Goal: Task Accomplishment & Management: Use online tool/utility

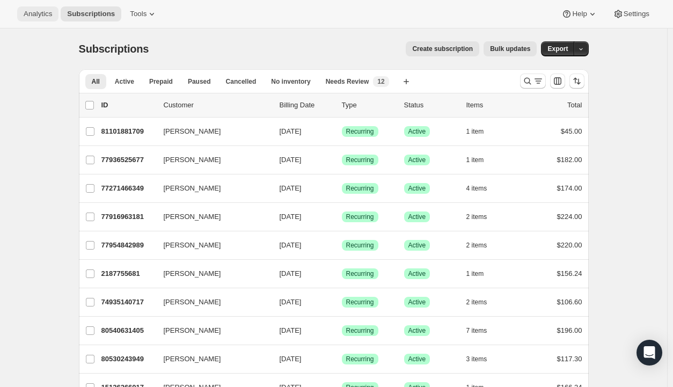
click at [39, 12] on span "Analytics" at bounding box center [38, 14] width 28 height 9
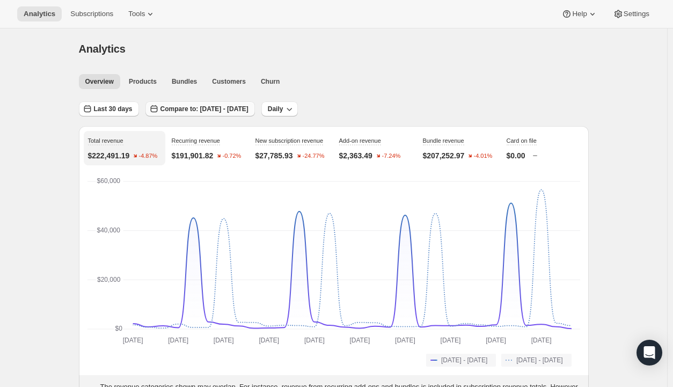
click at [168, 105] on span "Compare to: [DATE] - [DATE]" at bounding box center [205, 109] width 88 height 9
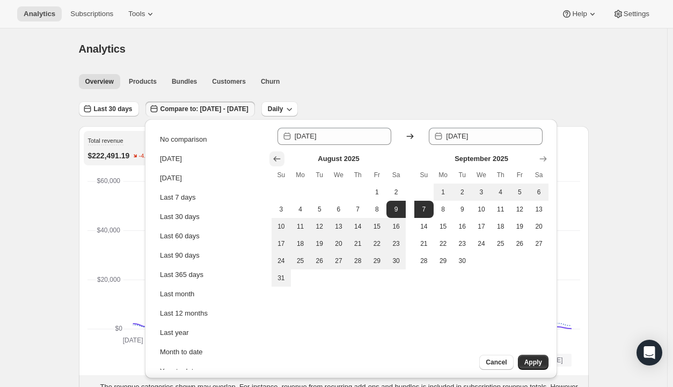
click at [279, 156] on icon "Show previous month, July 2025" at bounding box center [277, 159] width 11 height 11
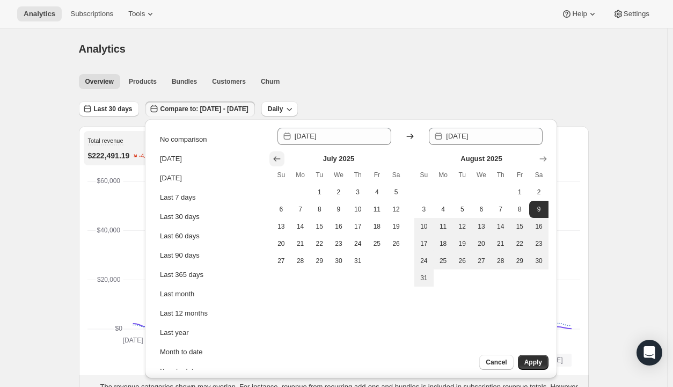
click at [279, 156] on icon "Show previous month, June 2025" at bounding box center [277, 159] width 11 height 11
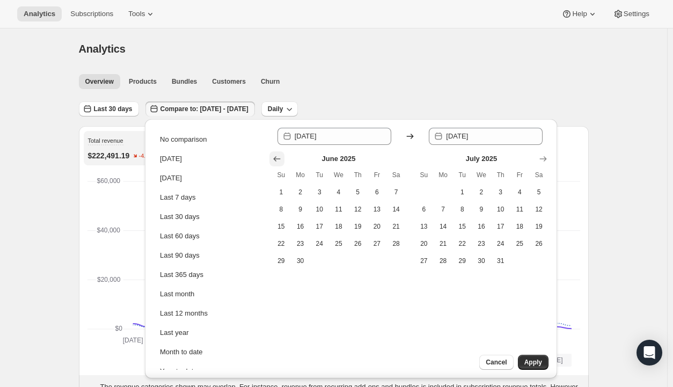
click at [279, 156] on icon "Show previous month, May 2025" at bounding box center [277, 159] width 11 height 11
click at [279, 156] on icon "Show previous month, April 2025" at bounding box center [277, 159] width 11 height 11
click at [279, 156] on icon "Show previous month, February 2025" at bounding box center [277, 159] width 11 height 11
click at [279, 156] on icon "Show previous month, January 2025" at bounding box center [277, 159] width 11 height 11
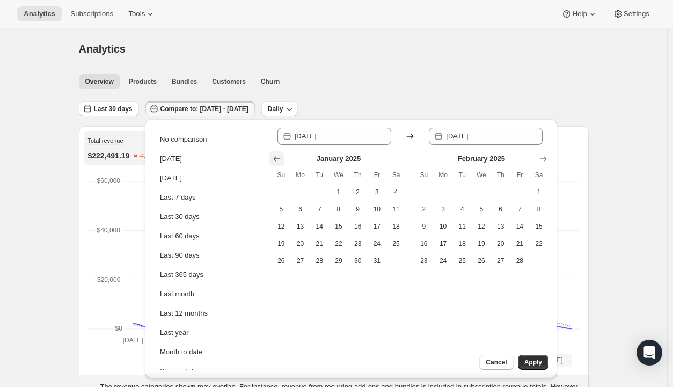
click at [279, 156] on icon "Show previous month, December 2024" at bounding box center [277, 159] width 11 height 11
click at [279, 156] on icon "Show previous month, October 2024" at bounding box center [277, 159] width 11 height 11
click at [279, 156] on icon "Show previous month, September 2024" at bounding box center [277, 159] width 11 height 11
click at [279, 156] on icon "Show previous month, August 2024" at bounding box center [277, 159] width 11 height 11
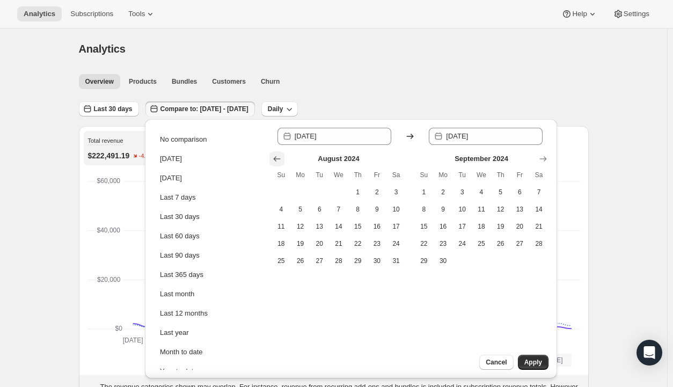
click at [279, 156] on icon "Show previous month, July 2024" at bounding box center [277, 159] width 11 height 11
click at [279, 156] on icon "Show previous month, June 2024" at bounding box center [277, 159] width 11 height 11
click at [279, 156] on icon "Show previous month, April 2024" at bounding box center [277, 159] width 11 height 11
click at [279, 156] on icon "Show previous month, March 2024" at bounding box center [277, 159] width 11 height 11
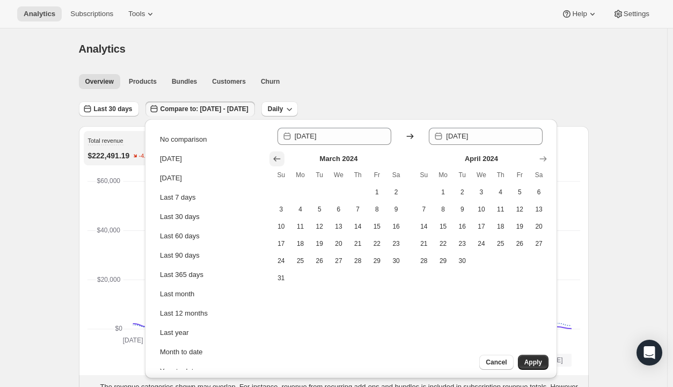
click at [279, 156] on icon "Show previous month, February 2024" at bounding box center [277, 159] width 11 height 11
click at [279, 156] on icon "Show previous month, January 2024" at bounding box center [277, 159] width 11 height 11
click at [302, 199] on button "1" at bounding box center [300, 192] width 19 height 17
type input "[DATE]"
click at [545, 157] on icon "Show next month, March 2024" at bounding box center [543, 158] width 7 height 5
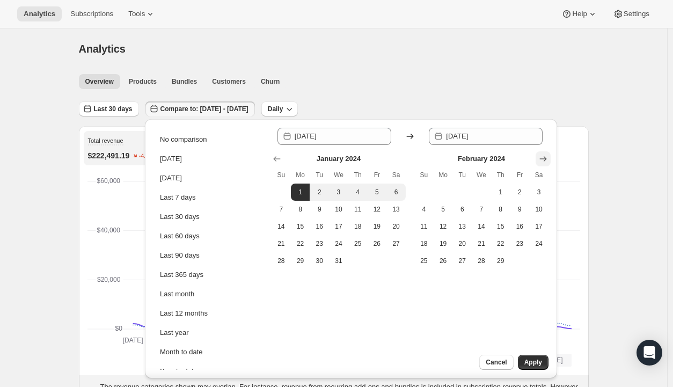
click at [545, 157] on icon "Show next month, March 2024" at bounding box center [543, 158] width 7 height 5
click at [545, 157] on icon "Show next month, May 2024" at bounding box center [543, 158] width 7 height 5
click at [545, 157] on icon "Show next month, June 2024" at bounding box center [543, 158] width 7 height 5
click at [545, 157] on icon "Show next month, July 2024" at bounding box center [543, 158] width 7 height 5
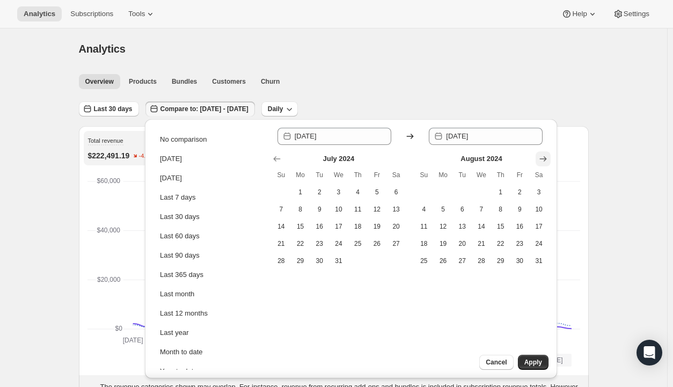
click at [545, 157] on icon "Show next month, September 2024" at bounding box center [543, 158] width 7 height 5
click at [545, 157] on icon "Show next month, November 2024" at bounding box center [543, 158] width 7 height 5
click at [545, 157] on icon "Show next month, December 2024" at bounding box center [543, 158] width 7 height 5
click at [545, 157] on icon "Show next month, January 2025" at bounding box center [543, 158] width 7 height 5
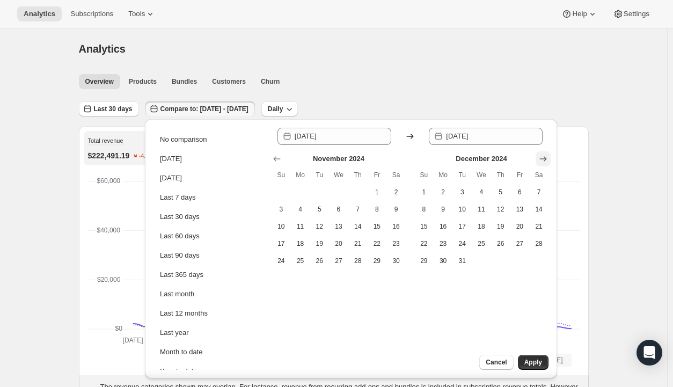
click at [545, 157] on icon "Show next month, January 2025" at bounding box center [543, 158] width 7 height 5
click at [545, 157] on icon "Show next month, March 2025" at bounding box center [543, 158] width 7 height 5
click at [545, 157] on icon "Show next month, April 2025" at bounding box center [543, 158] width 7 height 5
click at [545, 157] on icon "Show next month, June 2025" at bounding box center [543, 158] width 7 height 5
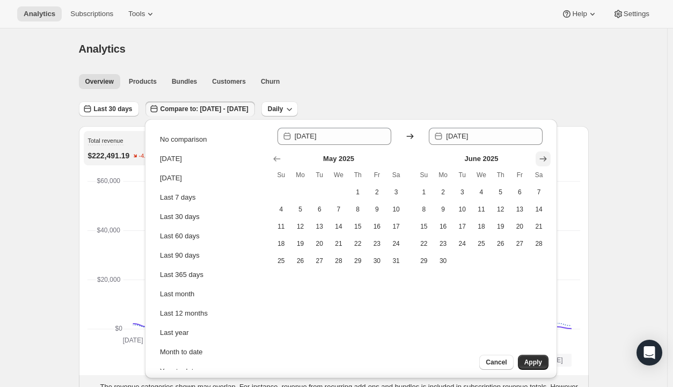
click at [545, 157] on icon "Show next month, July 2025" at bounding box center [543, 158] width 7 height 5
click at [545, 157] on icon "Show next month, September 2025" at bounding box center [543, 158] width 7 height 5
click at [545, 157] on icon "Show next month, October 2025" at bounding box center [543, 158] width 7 height 5
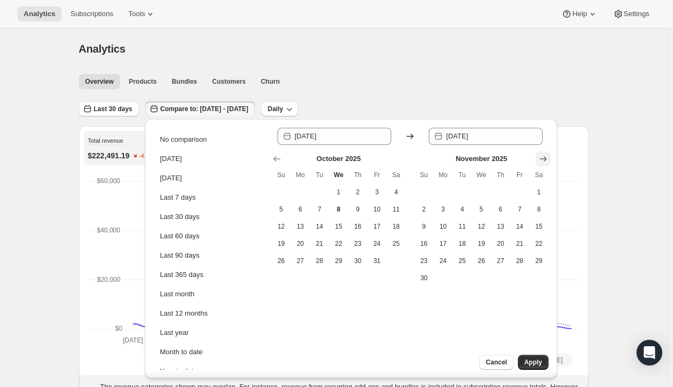
click at [545, 157] on icon "Show next month, December 2025" at bounding box center [543, 158] width 7 height 5
click at [278, 159] on icon "Show previous month, October 2025" at bounding box center [277, 159] width 11 height 11
click at [275, 159] on icon "Show previous month, September 2025" at bounding box center [277, 158] width 7 height 5
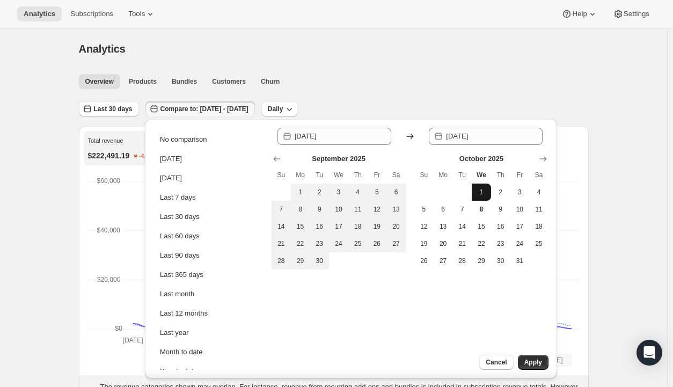
click at [483, 198] on button "1" at bounding box center [481, 192] width 19 height 17
type input "[DATE]"
click at [529, 363] on span "Apply" at bounding box center [534, 362] width 18 height 9
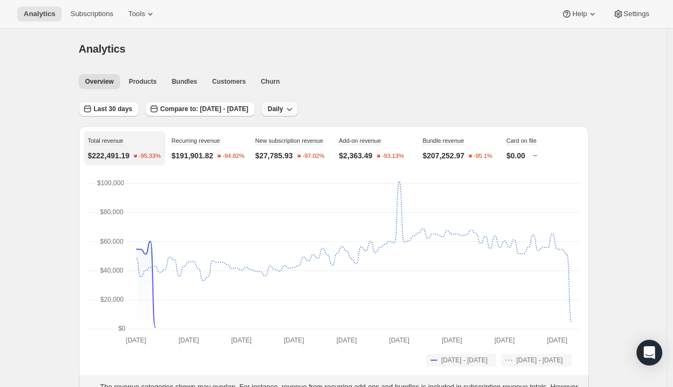
click at [295, 108] on icon "button" at bounding box center [289, 109] width 11 height 11
click at [307, 165] on span "Monthly" at bounding box center [305, 167] width 25 height 8
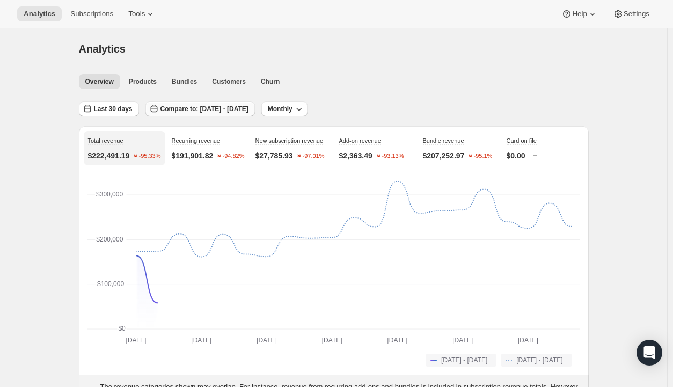
click at [192, 107] on span "Compare to: [DATE] - [DATE]" at bounding box center [205, 109] width 88 height 9
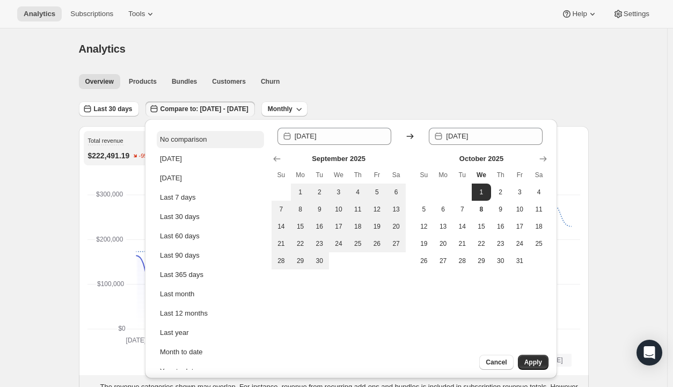
click at [185, 135] on div "No comparison" at bounding box center [183, 139] width 47 height 11
type input "[DATE]"
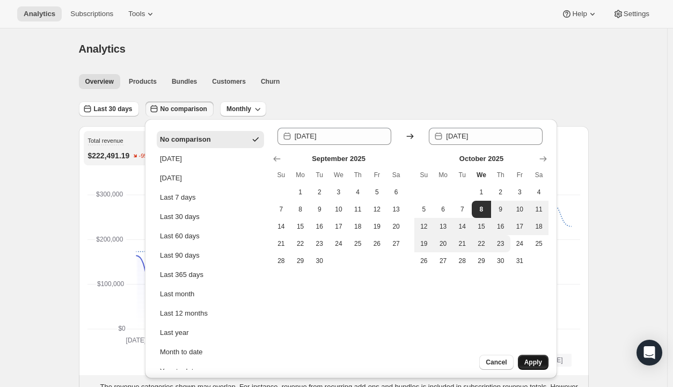
click at [529, 361] on span "Apply" at bounding box center [534, 362] width 18 height 9
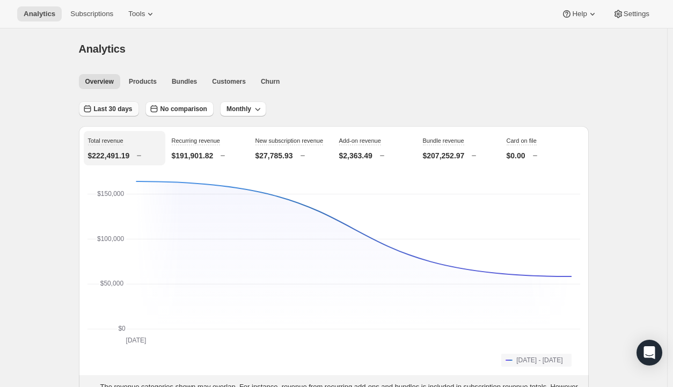
click at [116, 107] on span "Last 30 days" at bounding box center [113, 109] width 39 height 9
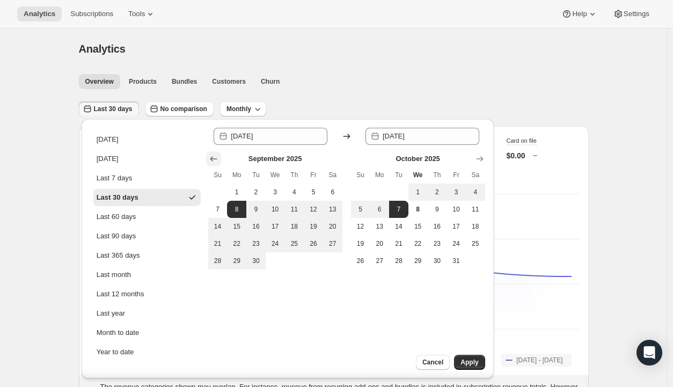
click at [214, 158] on icon "Show previous month, August 2025" at bounding box center [213, 159] width 11 height 11
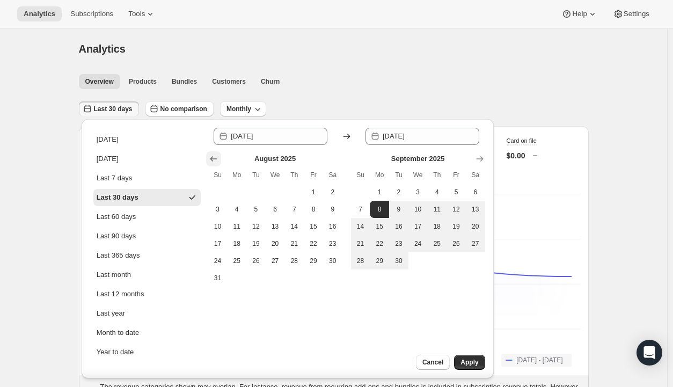
click at [214, 158] on icon "Show previous month, July 2025" at bounding box center [213, 159] width 11 height 11
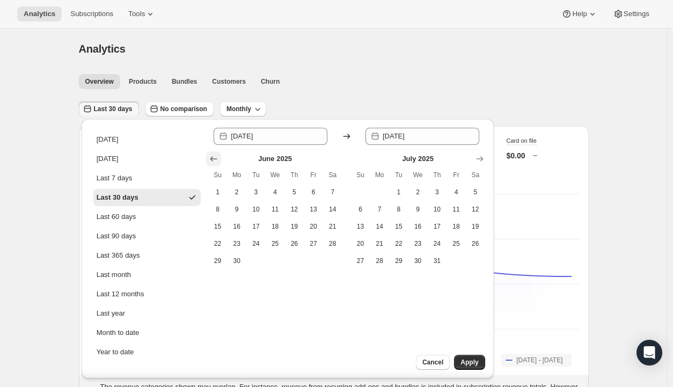
click at [214, 158] on icon "Show previous month, May 2025" at bounding box center [213, 159] width 11 height 11
click at [214, 158] on icon "Show previous month, April 2025" at bounding box center [213, 159] width 11 height 11
click at [214, 158] on icon "Show previous month, February 2025" at bounding box center [213, 159] width 11 height 11
click at [214, 158] on icon "Show previous month, January 2025" at bounding box center [213, 159] width 11 height 11
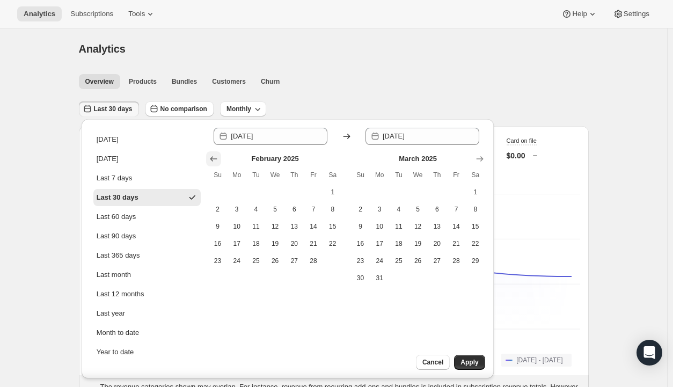
click at [214, 158] on icon "Show previous month, January 2025" at bounding box center [213, 159] width 11 height 11
click at [214, 158] on icon "Show previous month, November 2024" at bounding box center [213, 159] width 11 height 11
click at [214, 158] on icon "Show previous month, October 2024" at bounding box center [213, 159] width 11 height 11
click at [214, 158] on icon "Show previous month, August 2024" at bounding box center [213, 159] width 11 height 11
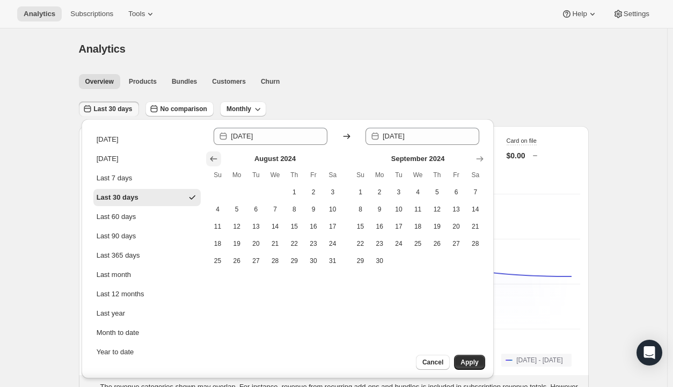
click at [214, 158] on icon "Show previous month, July 2024" at bounding box center [213, 159] width 11 height 11
click at [214, 158] on icon "Show previous month, June 2024" at bounding box center [213, 159] width 11 height 11
click at [214, 158] on icon "Show previous month, April 2024" at bounding box center [213, 159] width 11 height 11
click at [214, 158] on icon "Show previous month, March 2024" at bounding box center [213, 159] width 11 height 11
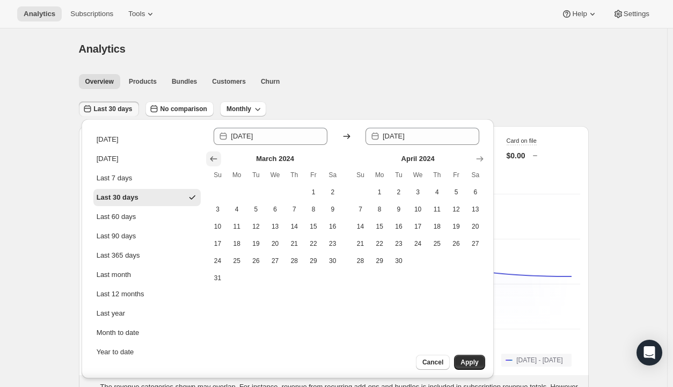
click at [214, 158] on icon "Show previous month, February 2024" at bounding box center [213, 159] width 11 height 11
click at [242, 188] on span "1" at bounding box center [236, 192] width 11 height 9
type input "[DATE]"
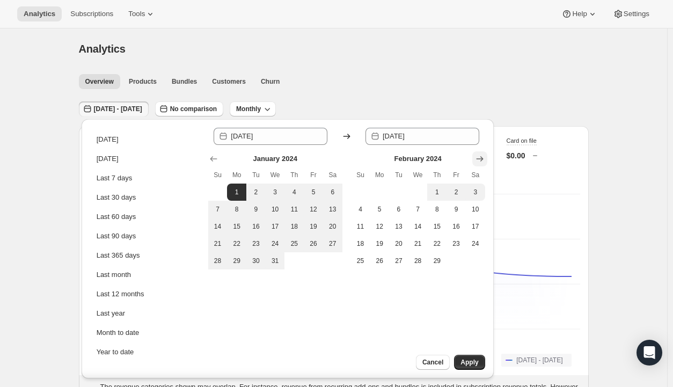
click at [482, 163] on icon "Show next month, March 2024" at bounding box center [480, 159] width 11 height 11
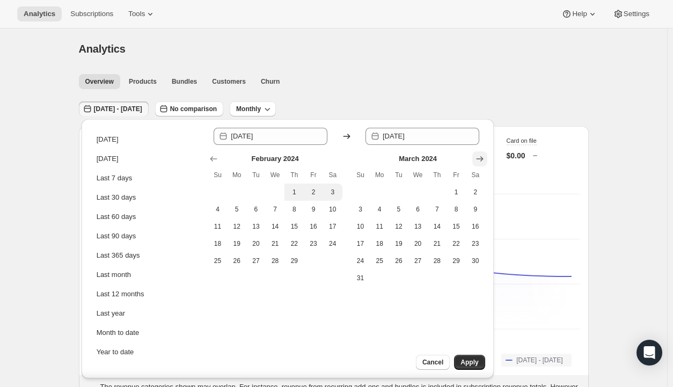
click at [482, 163] on icon "Show next month, April 2024" at bounding box center [480, 159] width 11 height 11
click at [482, 163] on icon "Show next month, May 2024" at bounding box center [480, 159] width 11 height 11
click at [482, 163] on icon "Show next month, June 2024" at bounding box center [480, 159] width 11 height 11
click at [482, 163] on icon "Show next month, August 2024" at bounding box center [480, 159] width 11 height 11
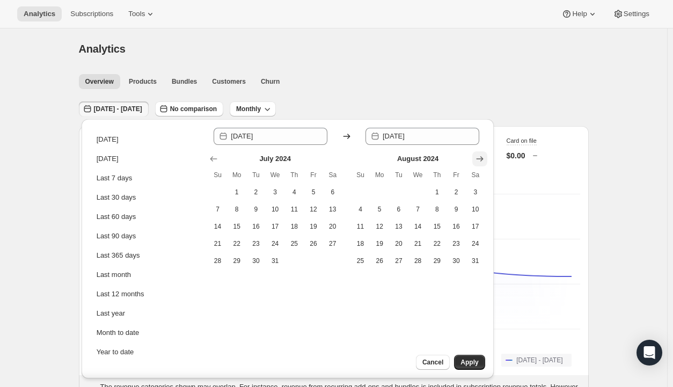
click at [482, 163] on icon "Show next month, September 2024" at bounding box center [480, 159] width 11 height 11
click at [482, 163] on icon "Show next month, November 2024" at bounding box center [480, 159] width 11 height 11
click at [482, 163] on icon "Show next month, December 2024" at bounding box center [480, 159] width 11 height 11
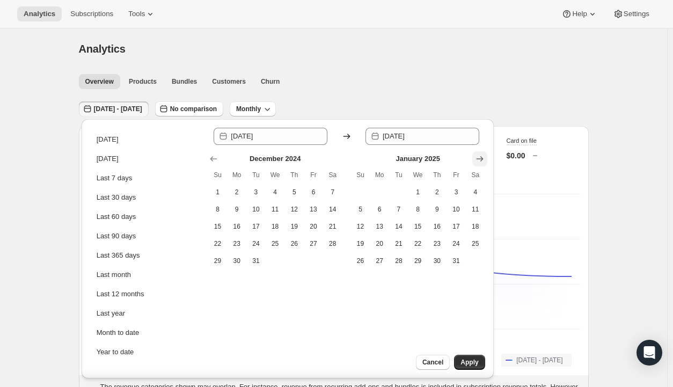
click at [482, 163] on icon "Show next month, February 2025" at bounding box center [480, 159] width 11 height 11
click at [482, 163] on icon "Show next month, March 2025" at bounding box center [480, 159] width 11 height 11
click at [482, 163] on icon "Show next month, April 2025" at bounding box center [480, 159] width 11 height 11
click at [482, 163] on icon "Show next month, May 2025" at bounding box center [480, 159] width 11 height 11
click at [482, 163] on icon "Show next month, June 2025" at bounding box center [480, 159] width 11 height 11
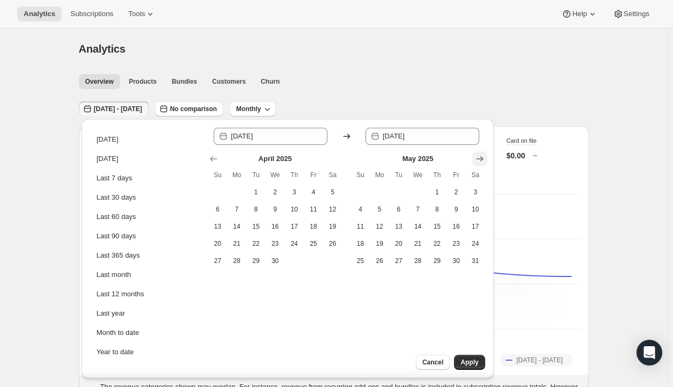
click at [482, 163] on icon "Show next month, June 2025" at bounding box center [480, 159] width 11 height 11
click at [482, 163] on icon "Show next month, August 2025" at bounding box center [480, 159] width 11 height 11
click at [482, 163] on icon "Show next month, September 2025" at bounding box center [480, 159] width 11 height 11
click at [479, 166] on button "Show next month, October 2025" at bounding box center [479, 158] width 15 height 15
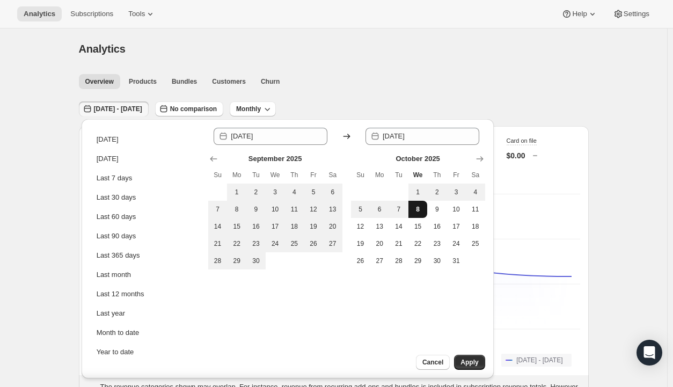
click at [420, 210] on span "8" at bounding box center [418, 209] width 11 height 9
type input "[DATE]"
click at [465, 364] on span "Apply" at bounding box center [470, 362] width 18 height 9
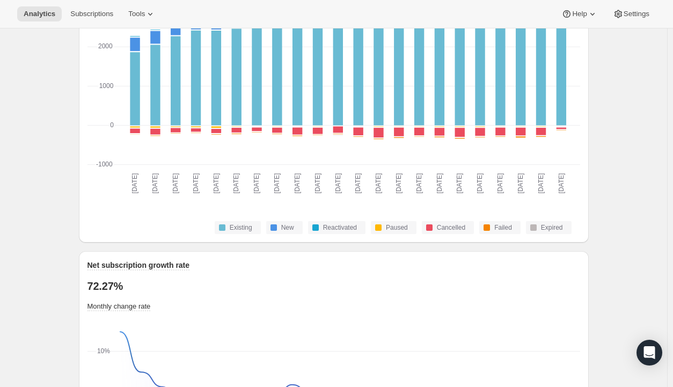
scroll to position [533, 0]
